Goal: Task Accomplishment & Management: Use online tool/utility

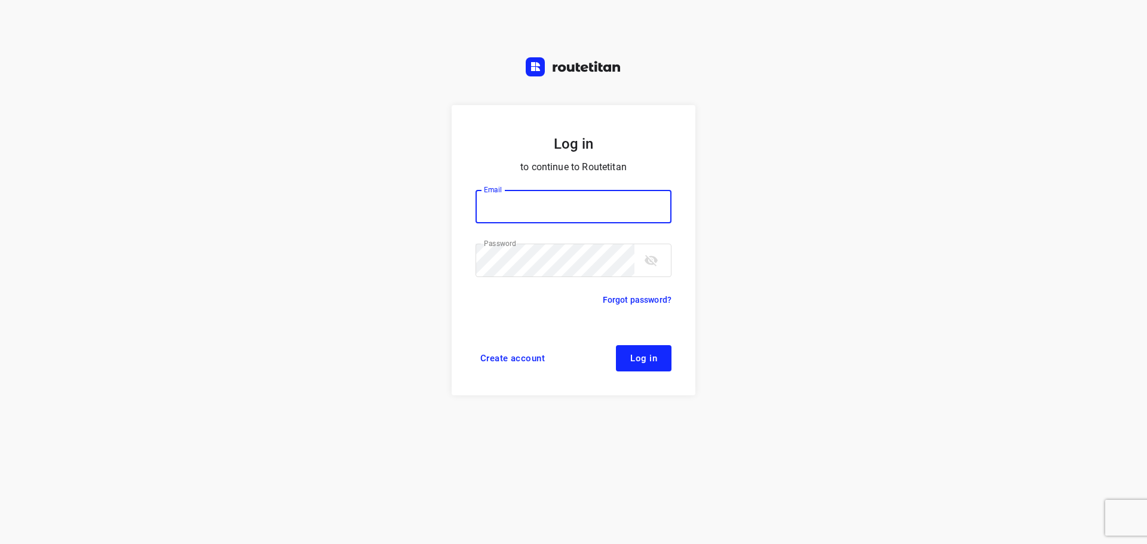
type input "[PERSON_NAME][EMAIL_ADDRESS][DOMAIN_NAME]"
click at [645, 361] on span "Log in" at bounding box center [643, 359] width 27 height 10
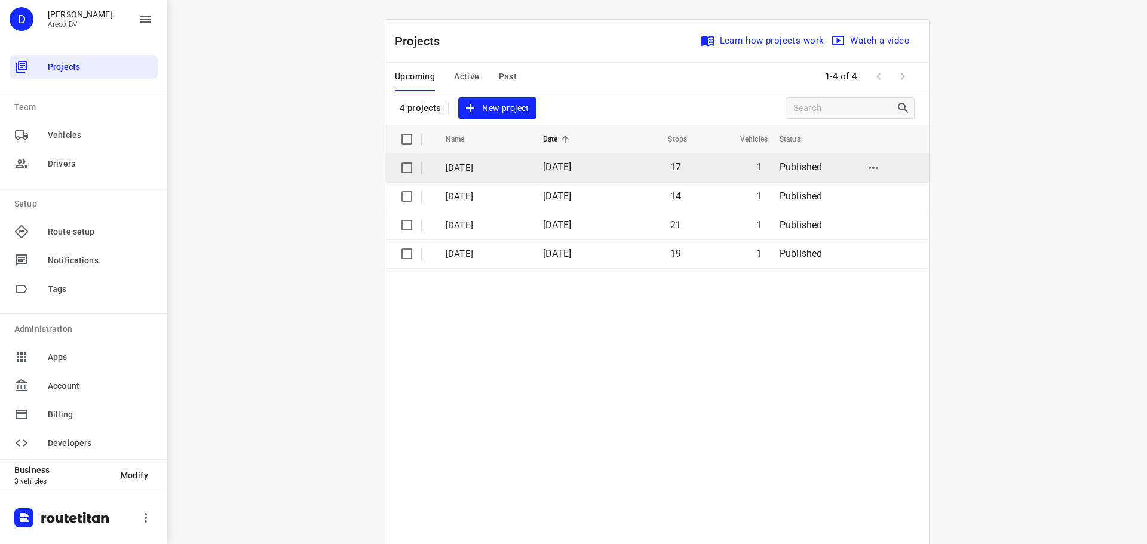
click at [525, 164] on p "Vrijdag 19 September" at bounding box center [485, 168] width 79 height 14
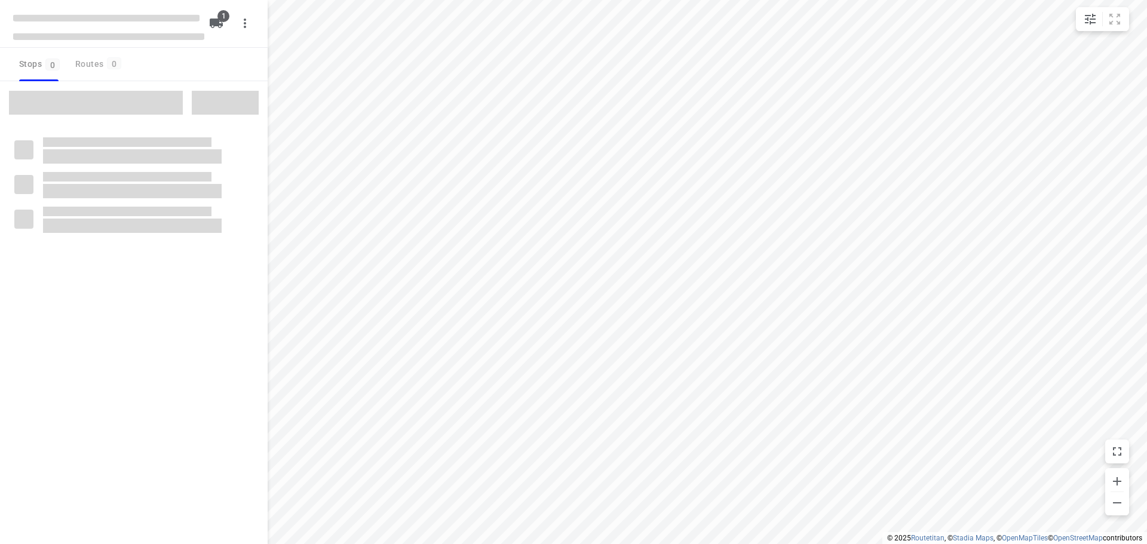
type input "distance"
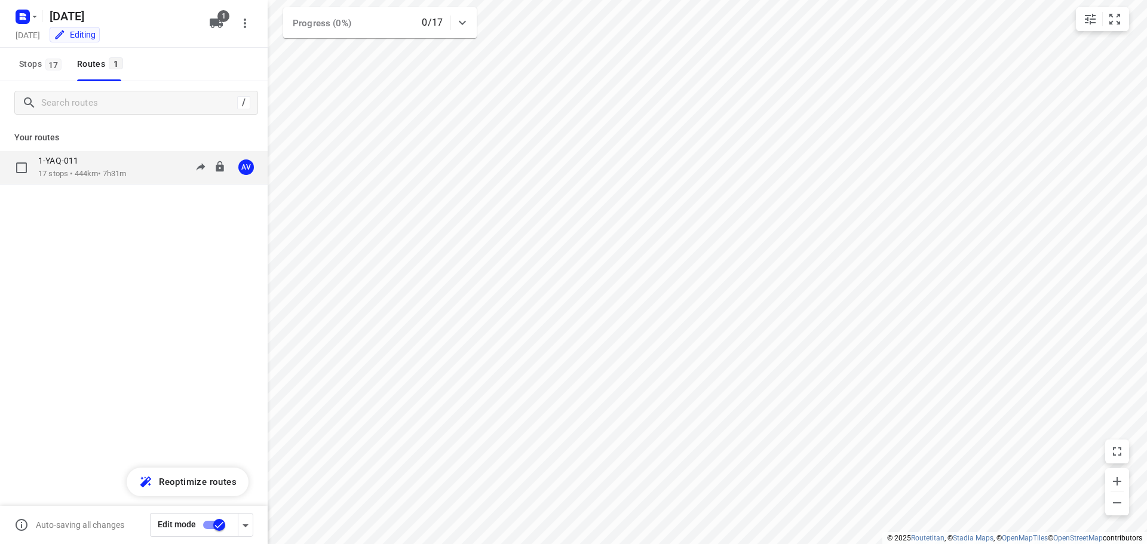
click at [126, 161] on div "1-YAQ-011" at bounding box center [82, 161] width 88 height 13
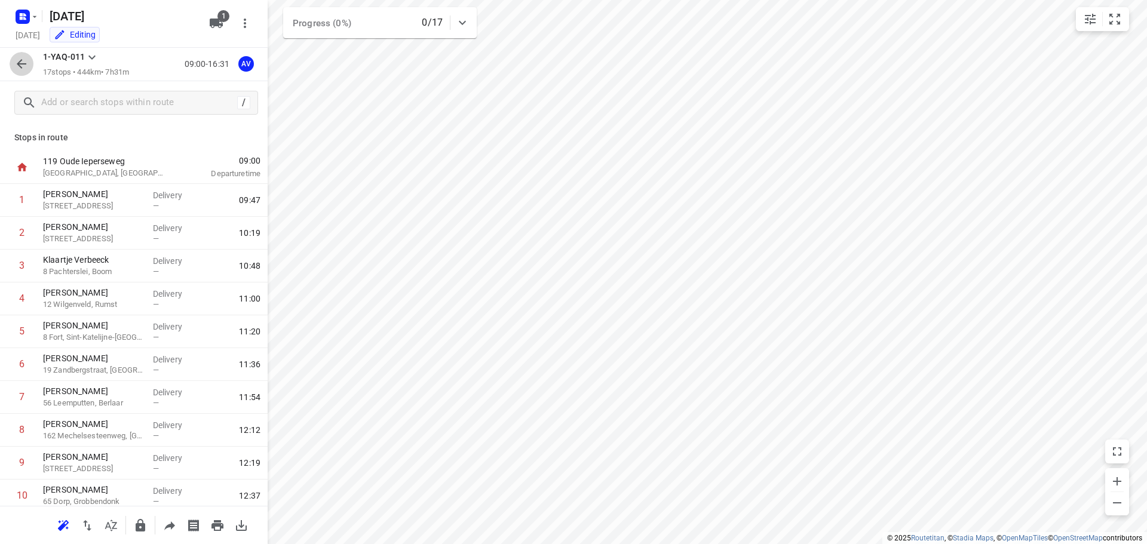
click at [26, 67] on icon "button" at bounding box center [21, 64] width 14 height 14
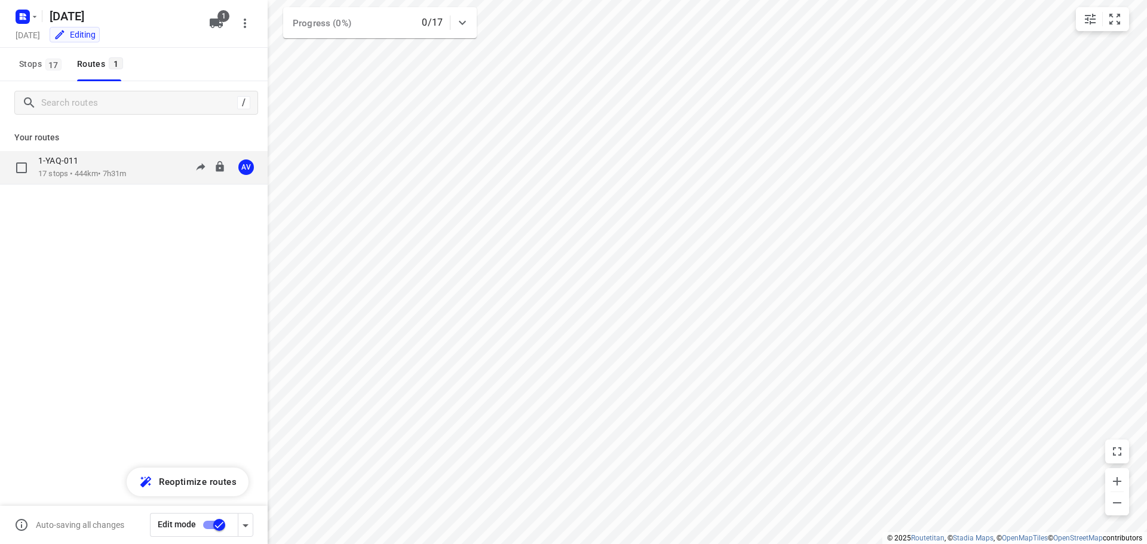
click at [100, 167] on div "1-YAQ-011" at bounding box center [82, 161] width 88 height 13
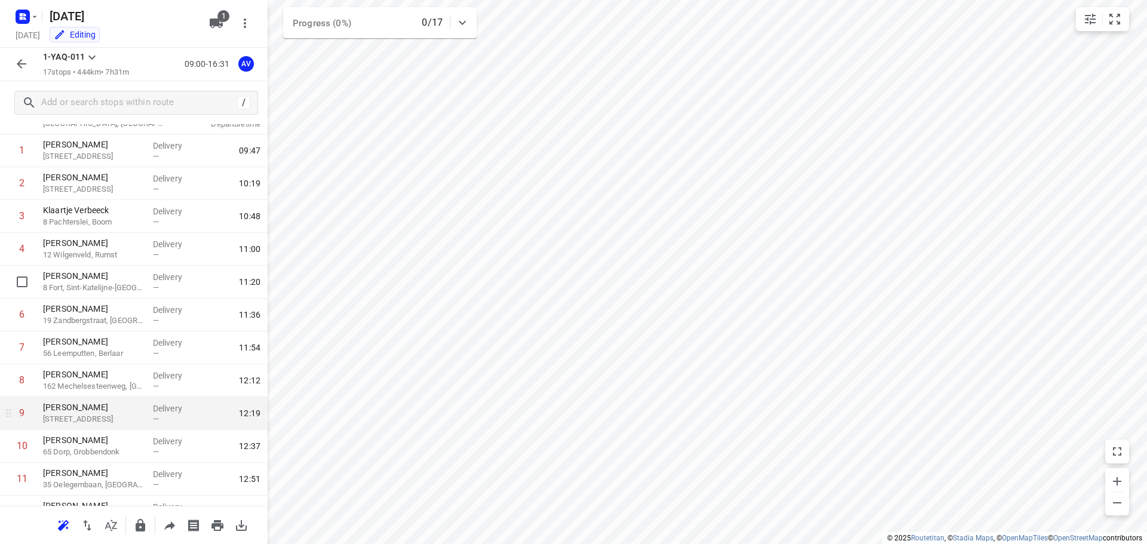
scroll to position [30, 0]
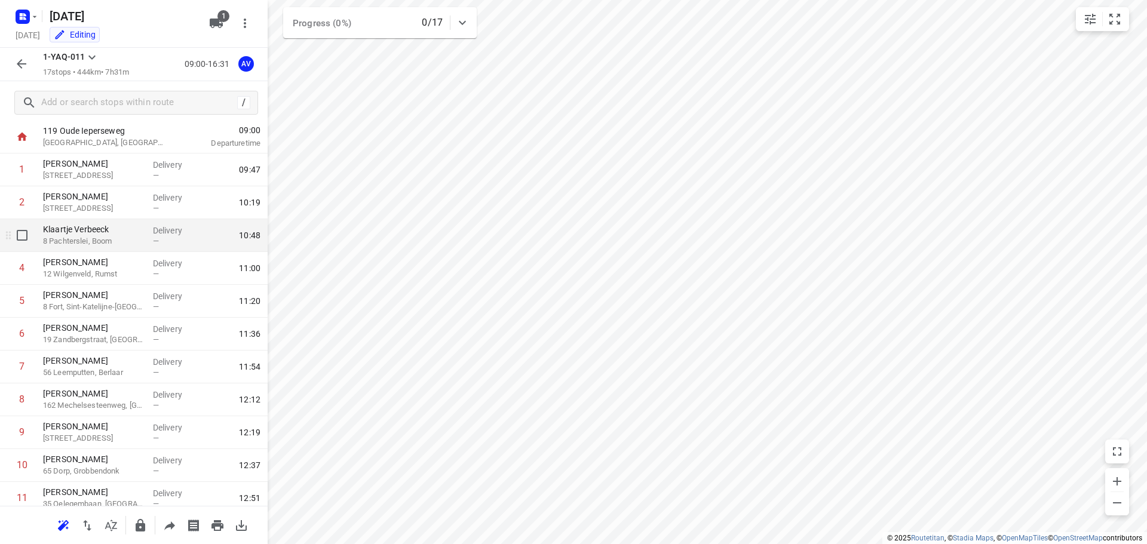
click at [102, 245] on p "8 Pachterslei, Boom" at bounding box center [93, 241] width 100 height 12
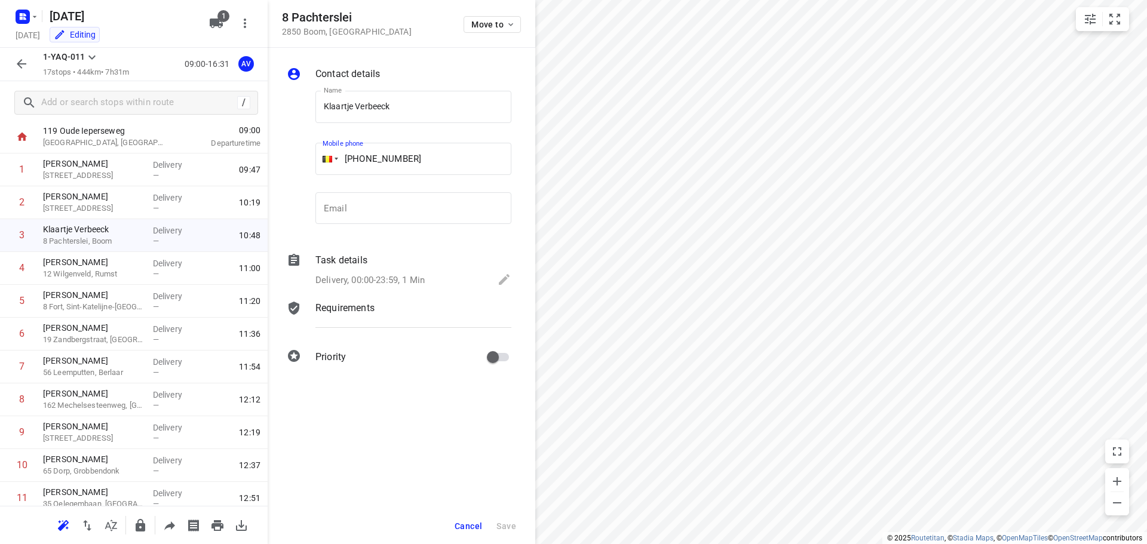
drag, startPoint x: 418, startPoint y: 162, endPoint x: 364, endPoint y: 158, distance: 54.5
click at [364, 158] on input "+32 486887704" at bounding box center [413, 159] width 196 height 32
paste input "486698760"
type input "+32 486698760"
click at [506, 530] on span "Save" at bounding box center [506, 526] width 20 height 10
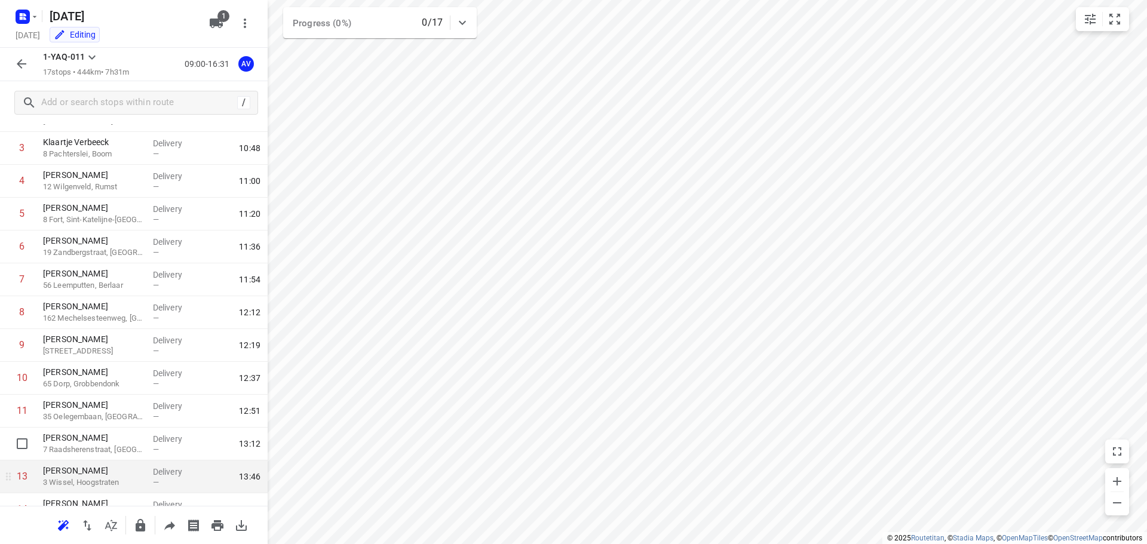
scroll to position [269, 0]
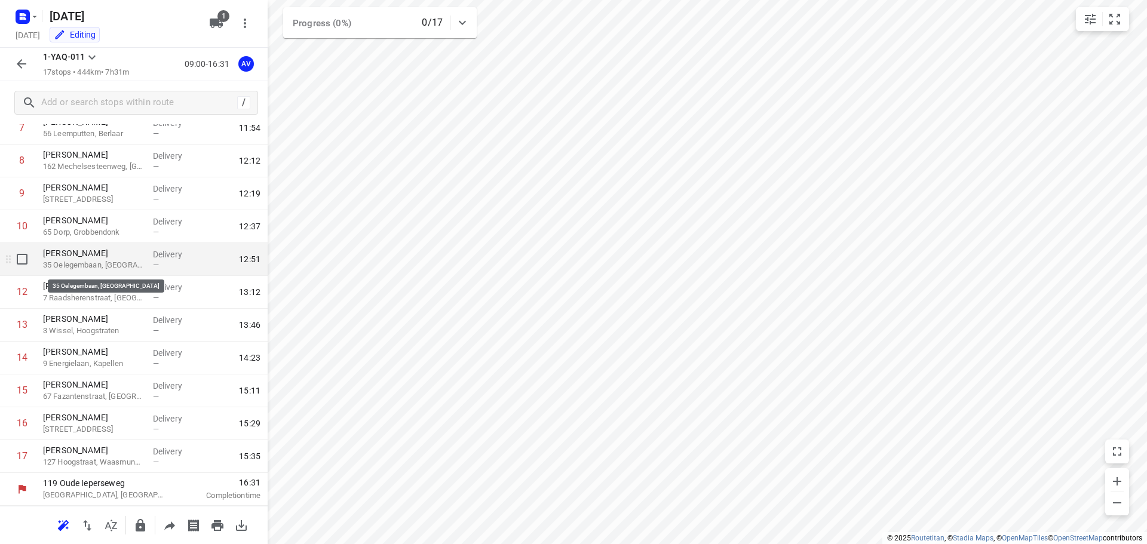
click at [131, 267] on p "35 Oelegembaan, Zandhoven" at bounding box center [93, 265] width 100 height 12
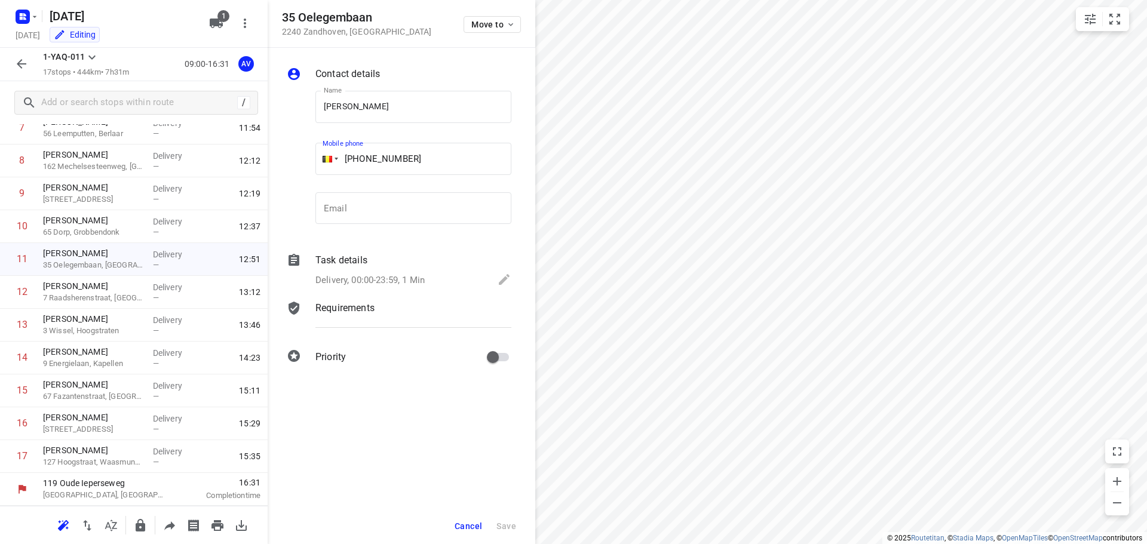
drag, startPoint x: 424, startPoint y: 156, endPoint x: 366, endPoint y: 156, distance: 57.9
click at [367, 157] on input "+32 486871523" at bounding box center [413, 159] width 196 height 32
paste input "479151146"
type input "+32 479151146"
click at [509, 527] on span "Save" at bounding box center [506, 526] width 20 height 10
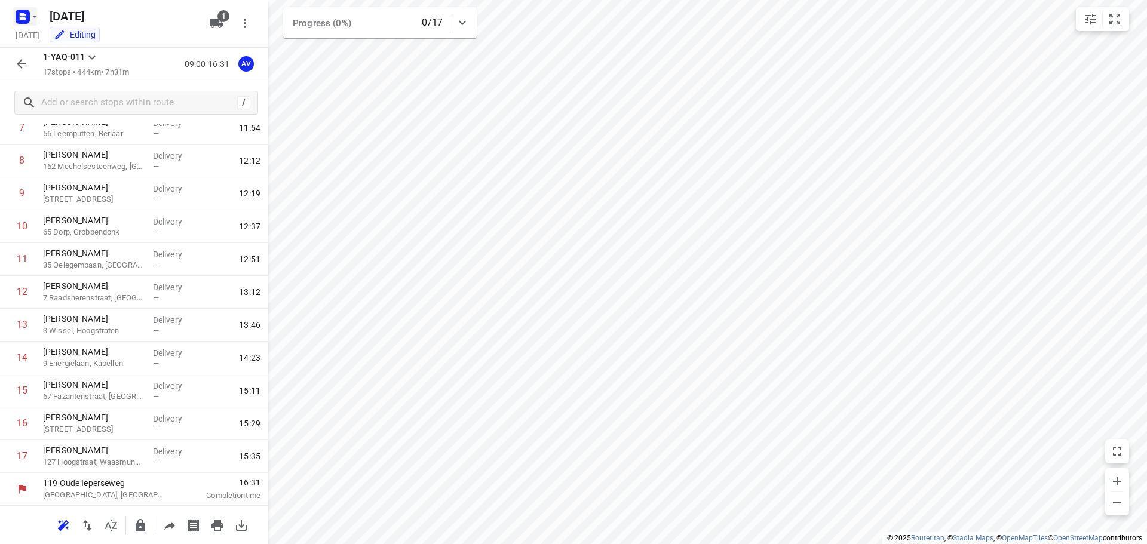
click at [26, 16] on icon "button" at bounding box center [24, 14] width 3 height 3
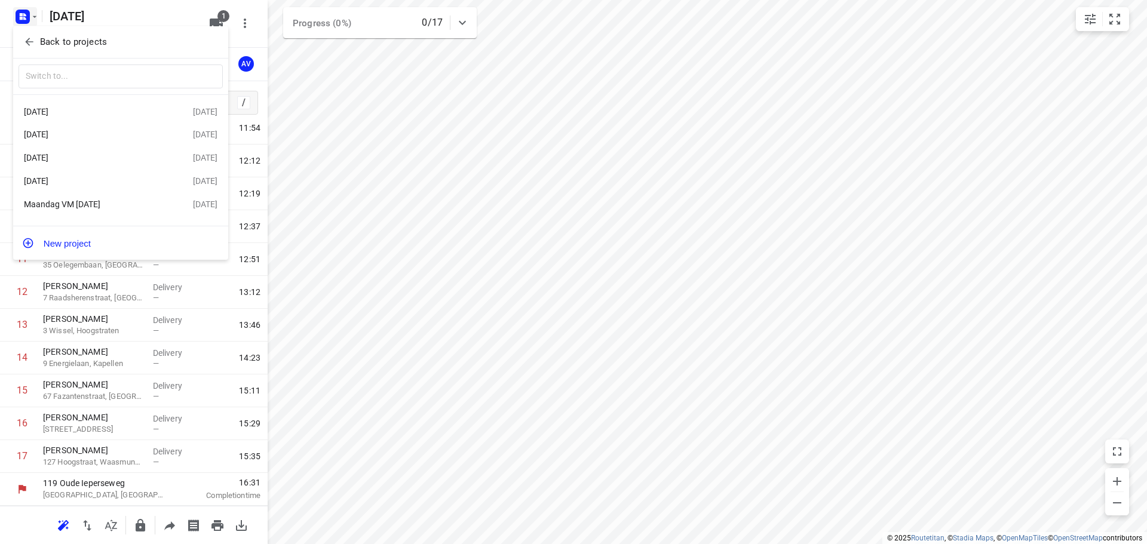
click at [109, 182] on div "Dinsdag 16 September" at bounding box center [92, 181] width 137 height 10
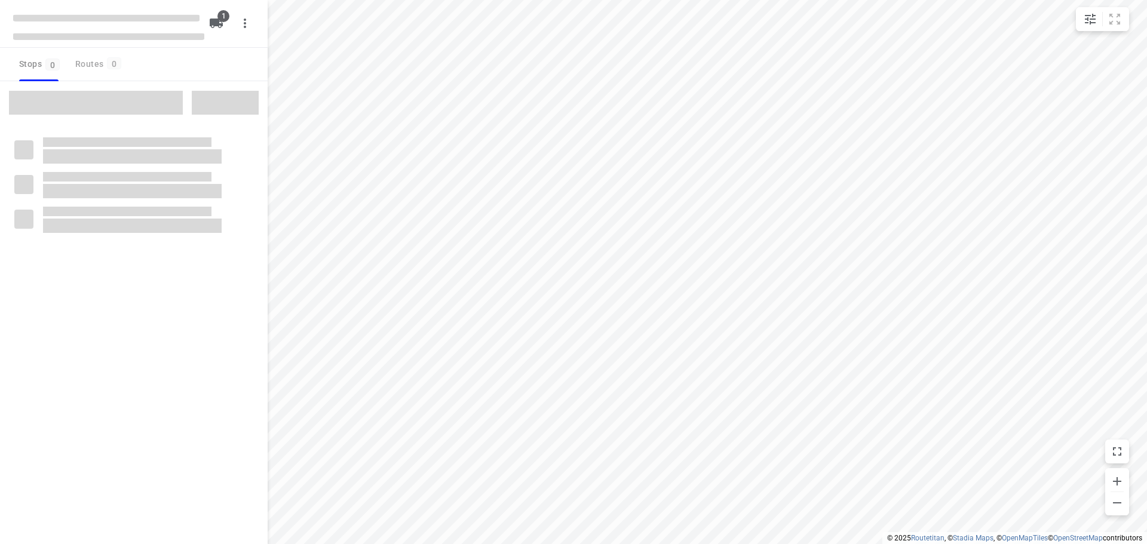
type input "distance"
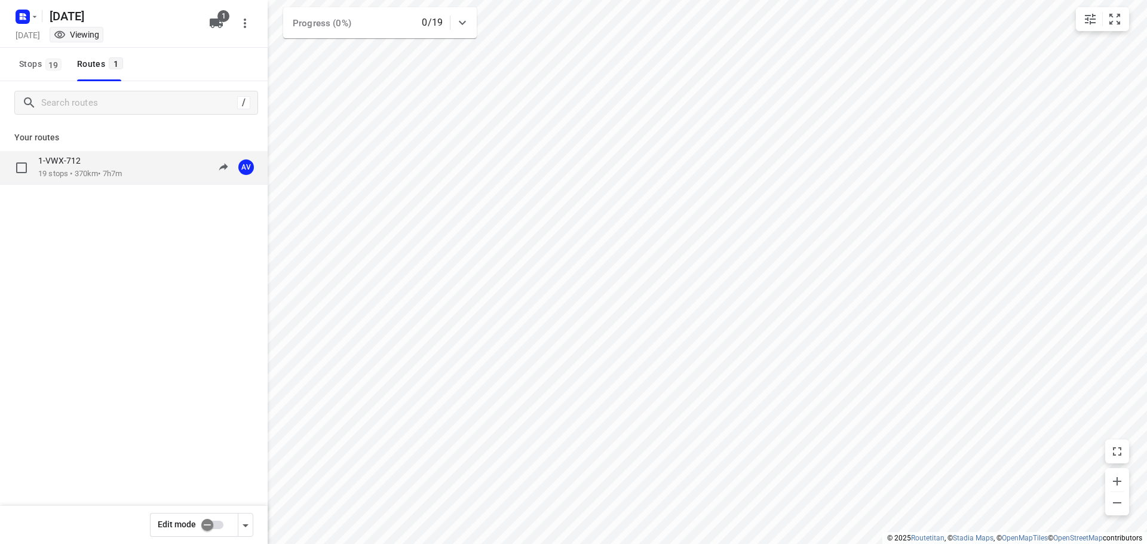
click at [142, 168] on div "1-VWX-712 19 stops • 370km • 7h7m 09:00-16:07 AV" at bounding box center [152, 167] width 229 height 24
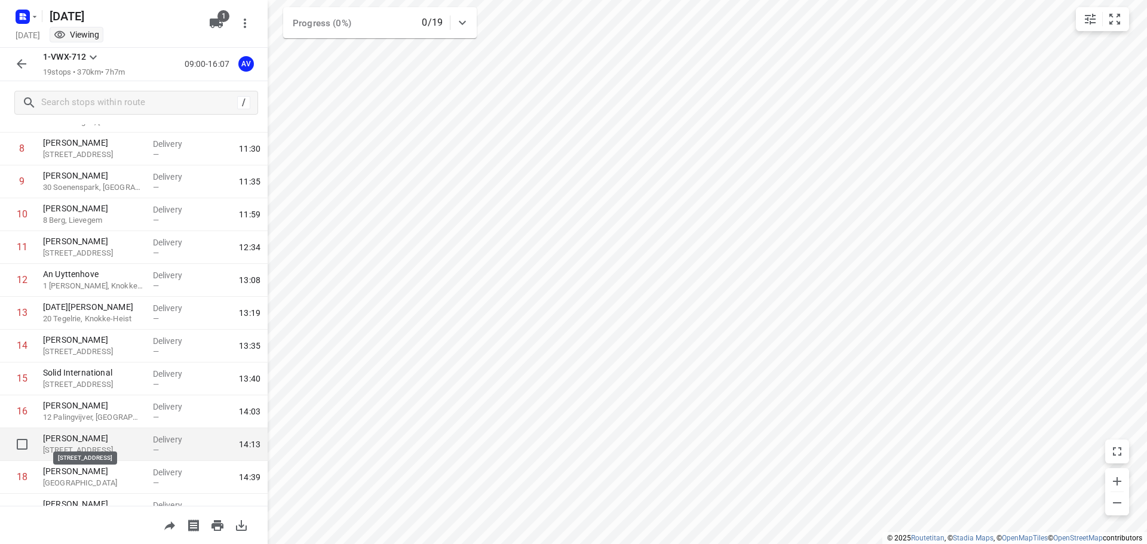
scroll to position [299, 0]
